Goal: Task Accomplishment & Management: Use online tool/utility

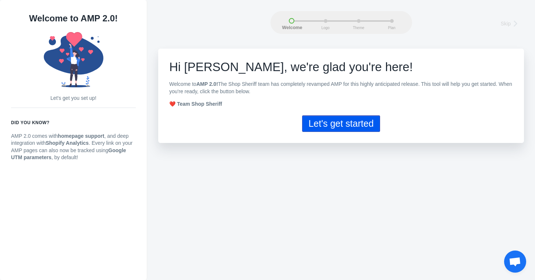
click at [336, 123] on button "Let's get started" at bounding box center [341, 123] width 78 height 17
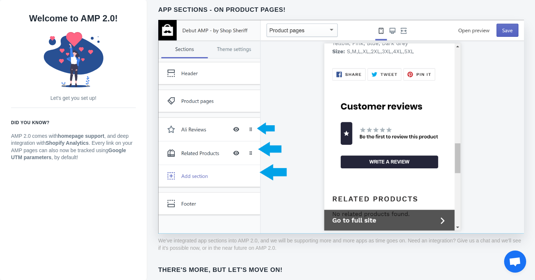
scroll to position [576, 0]
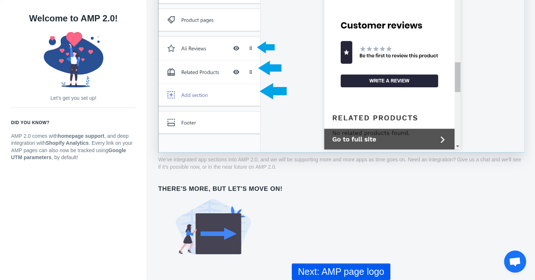
click at [316, 266] on button "Next: AMP page logo" at bounding box center [341, 271] width 99 height 17
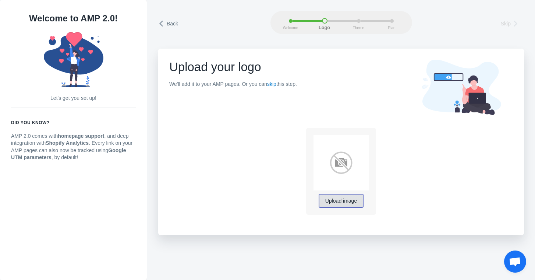
click at [338, 201] on span "Upload image" at bounding box center [341, 201] width 32 height 6
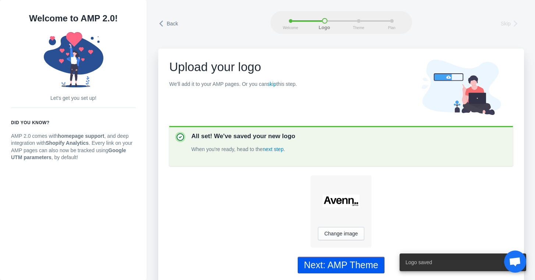
scroll to position [4, 0]
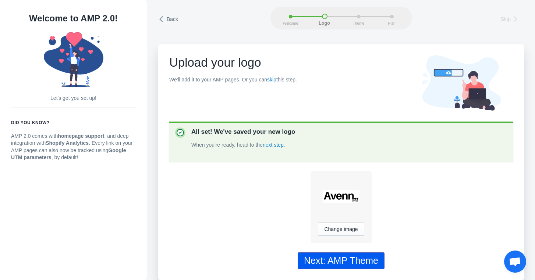
click at [339, 259] on div "Next: AMP Theme" at bounding box center [341, 260] width 74 height 11
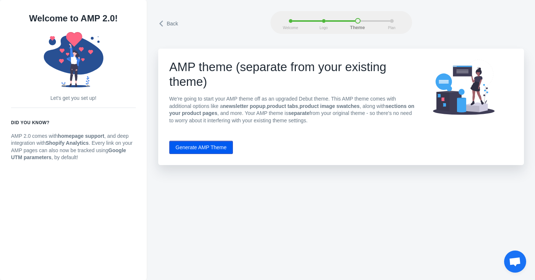
click at [208, 147] on button "Generate AMP Theme" at bounding box center [201, 147] width 64 height 13
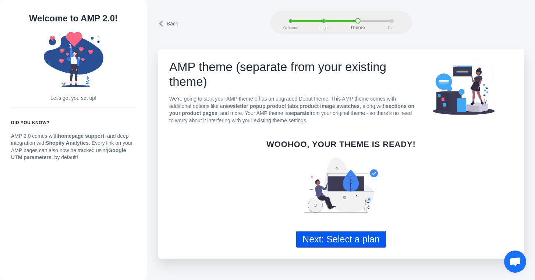
click at [326, 238] on button "Next: Select a plan" at bounding box center [341, 239] width 90 height 17
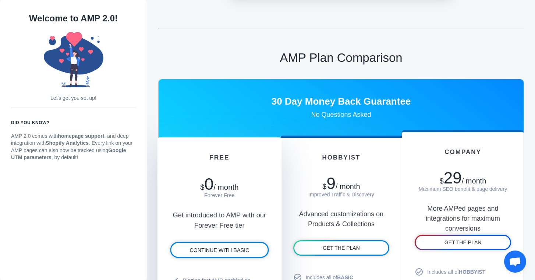
scroll to position [306, 0]
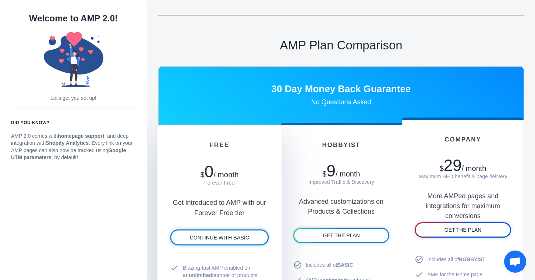
click at [235, 183] on div "Forever Free" at bounding box center [219, 182] width 99 height 7
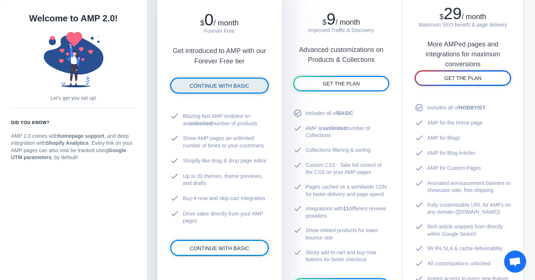
click at [219, 88] on link "CONTINUE WITH BASIC" at bounding box center [219, 85] width 96 height 14
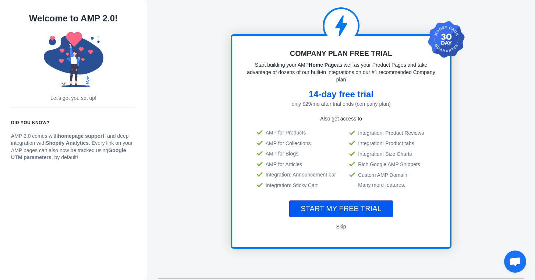
scroll to position [16, 0]
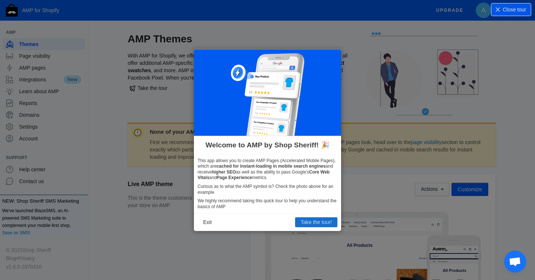
click at [303, 222] on button "Take the tour!" at bounding box center [316, 222] width 42 height 10
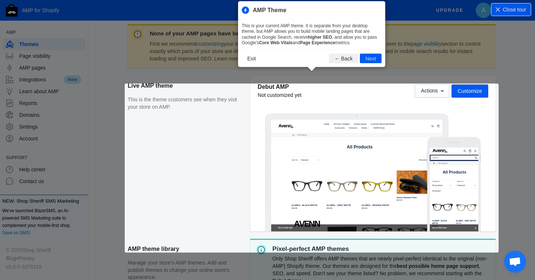
scroll to position [100, 0]
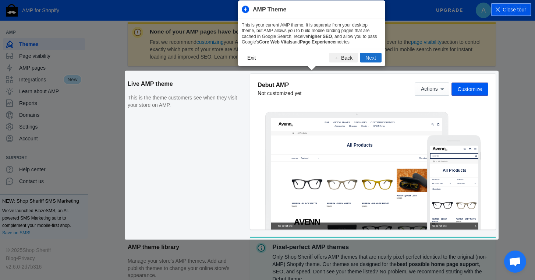
click at [367, 60] on button "Next" at bounding box center [371, 58] width 22 height 10
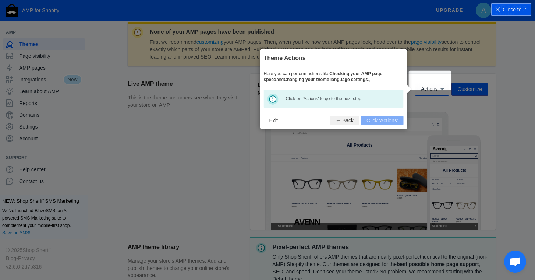
scroll to position [109, 0]
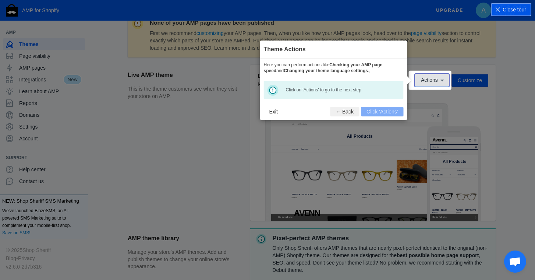
click at [441, 79] on icon at bounding box center [442, 80] width 7 height 7
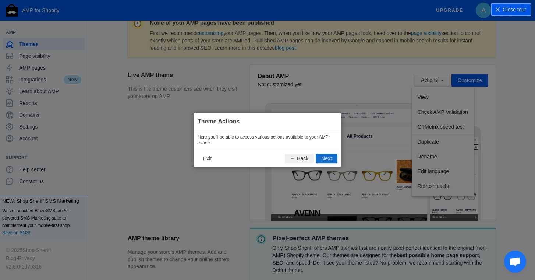
click at [328, 158] on button "Next" at bounding box center [327, 159] width 22 height 10
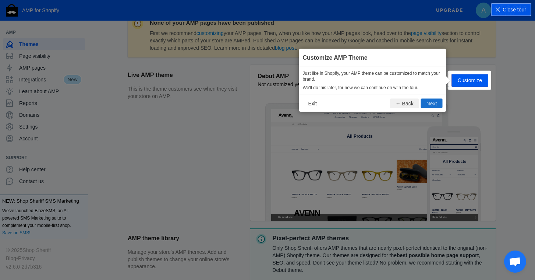
click at [434, 102] on button "Next" at bounding box center [432, 103] width 22 height 10
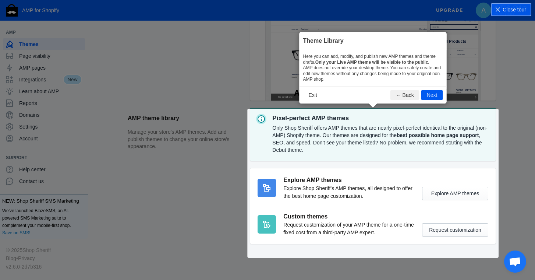
scroll to position [234, 0]
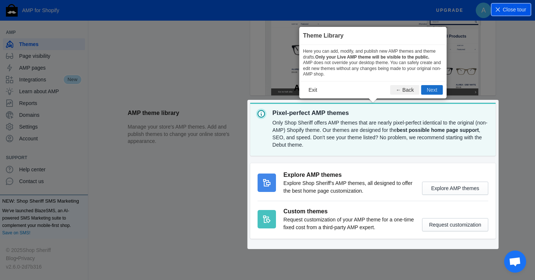
click at [434, 91] on button "Next" at bounding box center [433, 90] width 22 height 10
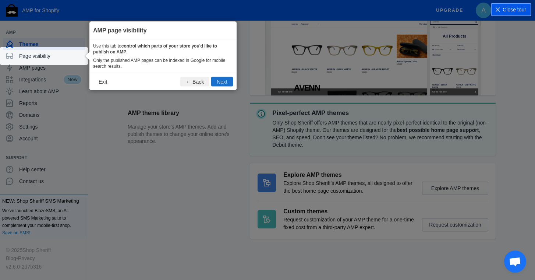
click at [227, 82] on button "Next" at bounding box center [222, 82] width 22 height 10
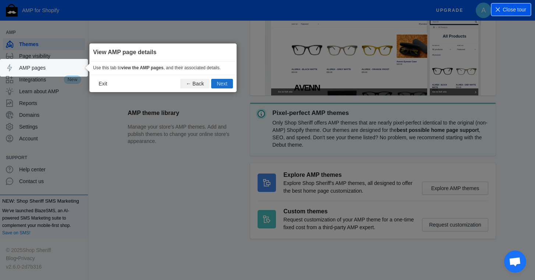
click at [227, 83] on button "Next" at bounding box center [222, 84] width 22 height 10
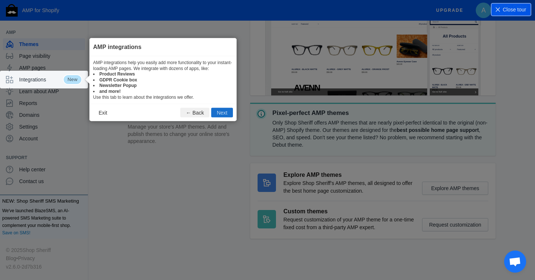
click at [226, 115] on button "Next" at bounding box center [222, 113] width 22 height 10
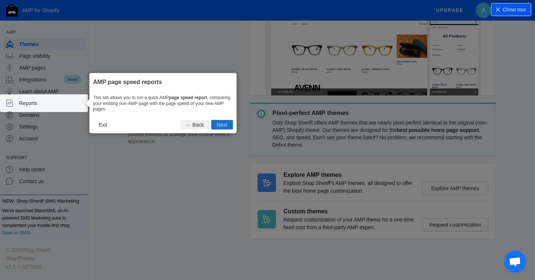
click at [226, 121] on button "Next" at bounding box center [222, 125] width 22 height 10
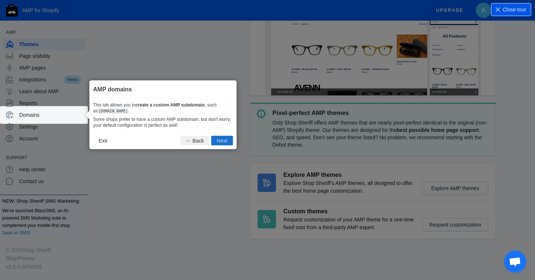
click at [221, 137] on button "Next" at bounding box center [222, 141] width 22 height 10
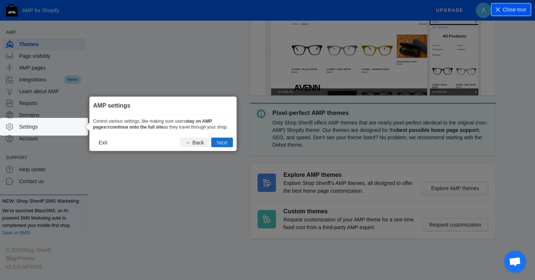
click at [222, 147] on button "Next" at bounding box center [222, 143] width 22 height 10
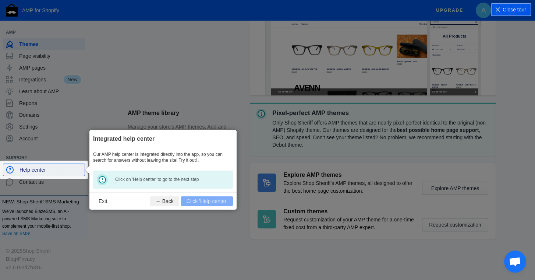
click at [73, 170] on span "Help center" at bounding box center [51, 169] width 62 height 7
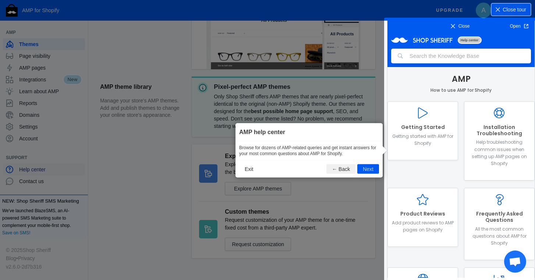
scroll to position [0, 0]
click at [366, 169] on button "Next" at bounding box center [368, 169] width 22 height 10
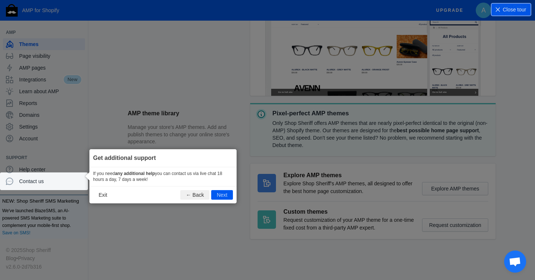
scroll to position [229, 0]
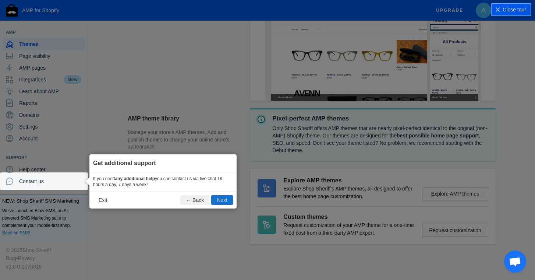
click at [221, 201] on button "Next" at bounding box center [222, 200] width 22 height 10
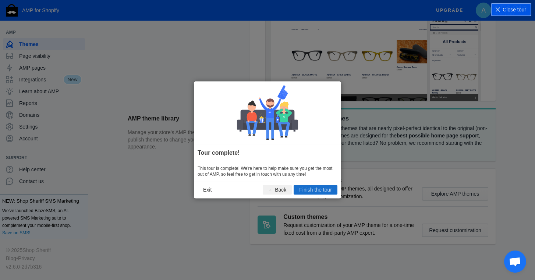
click at [311, 190] on button "Finish the tour" at bounding box center [316, 190] width 44 height 10
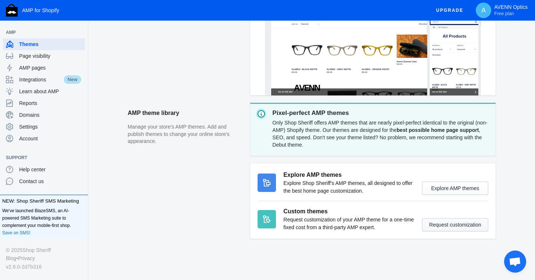
scroll to position [0, 0]
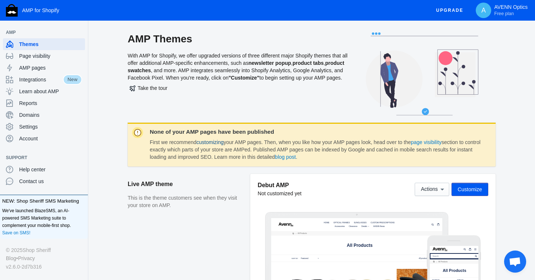
click at [219, 143] on link "customizing" at bounding box center [210, 142] width 27 height 6
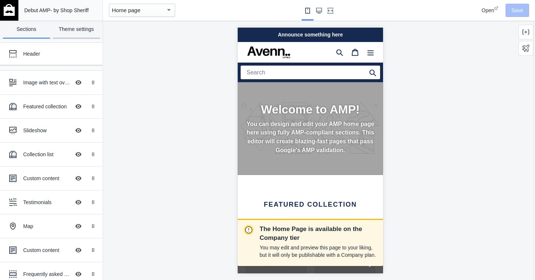
click at [82, 29] on link "Theme settings" at bounding box center [76, 30] width 47 height 18
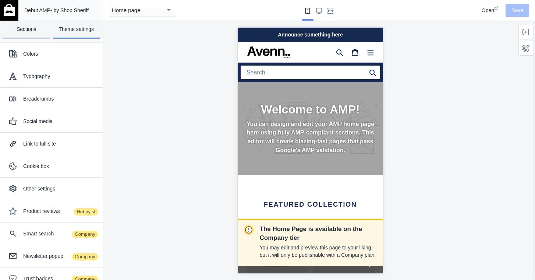
click at [33, 29] on link "Sections" at bounding box center [26, 30] width 47 height 18
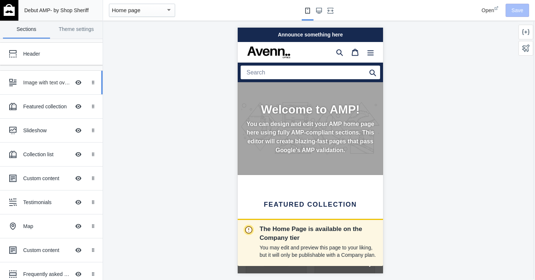
click at [36, 80] on div "Image with text overlay" at bounding box center [46, 82] width 47 height 7
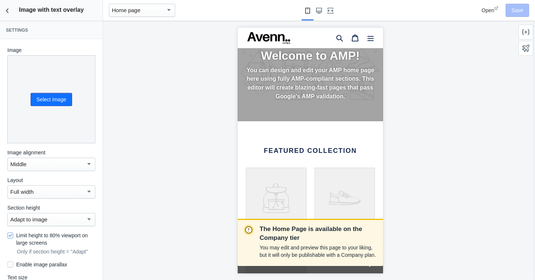
scroll to position [54, 0]
click at [8, 13] on icon "Back to sections" at bounding box center [7, 10] width 7 height 7
